Goal: Browse casually

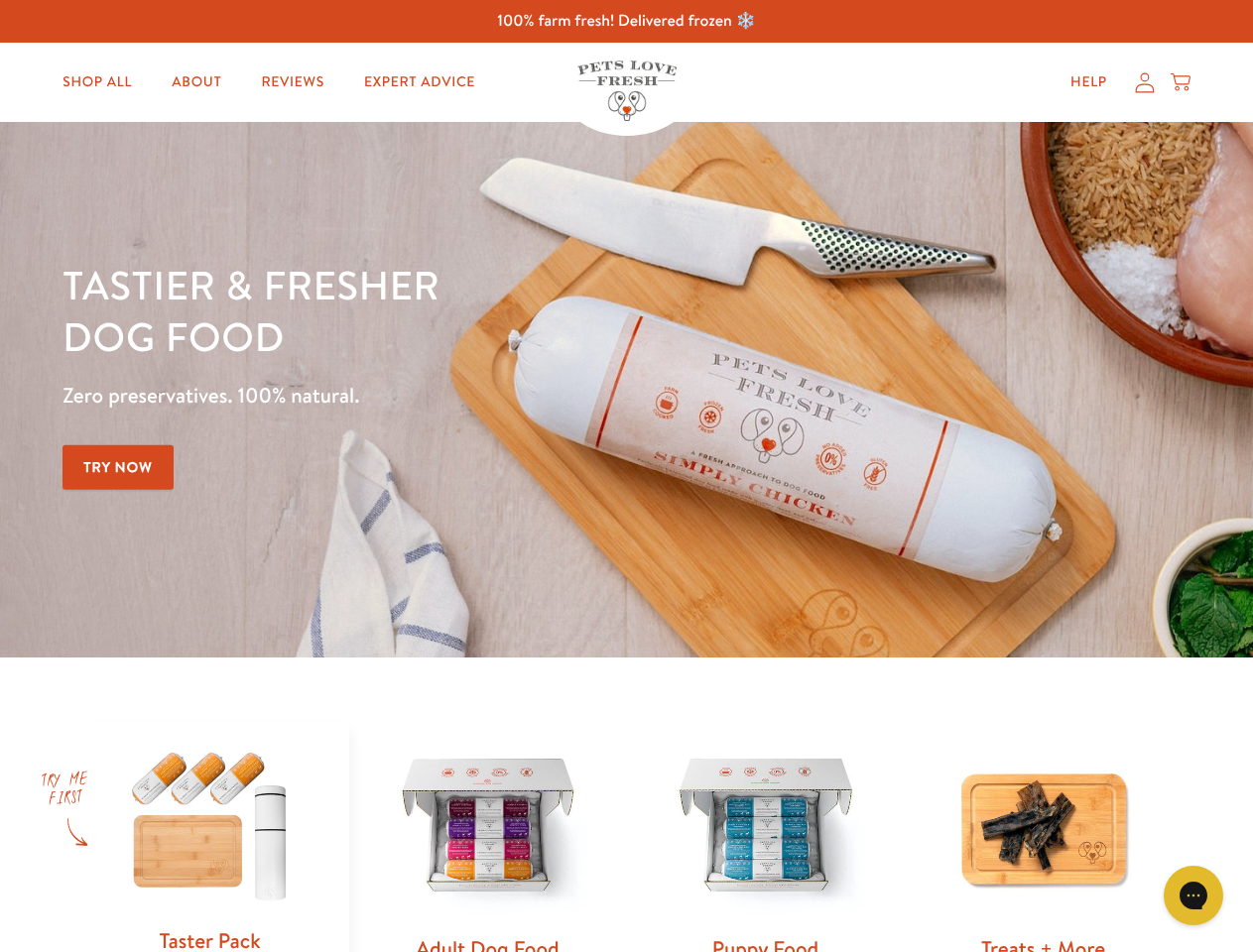
click at [626, 476] on div "Tastier & fresher dog food Zero preservatives. 100% natural. Try Now" at bounding box center [439, 389] width 752 height 262
click at [1193, 895] on icon "Gorgias live chat" at bounding box center [1192, 894] width 19 height 19
